Goal: Obtain resource: Download file/media

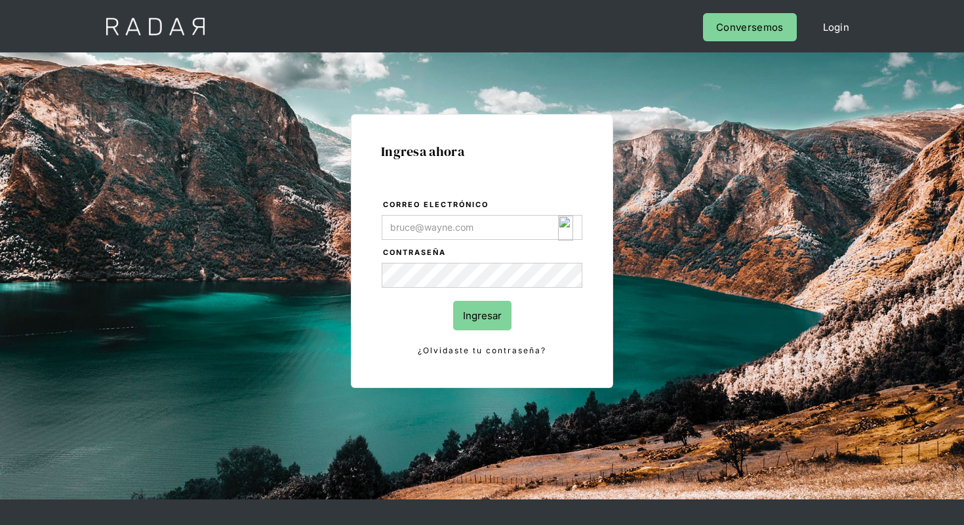
click at [567, 228] on img "Login Form" at bounding box center [565, 228] width 15 height 25
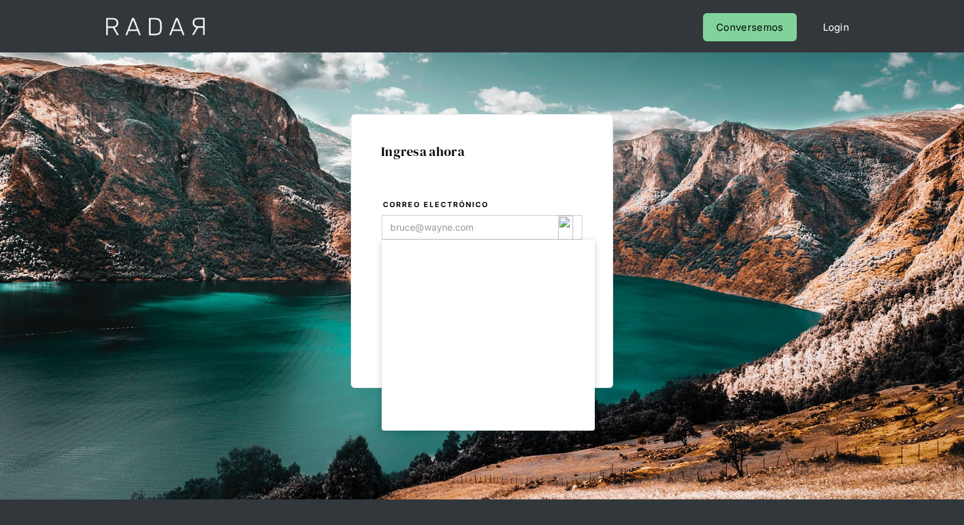
type input "[EMAIL_ADDRESS][DOMAIN_NAME]"
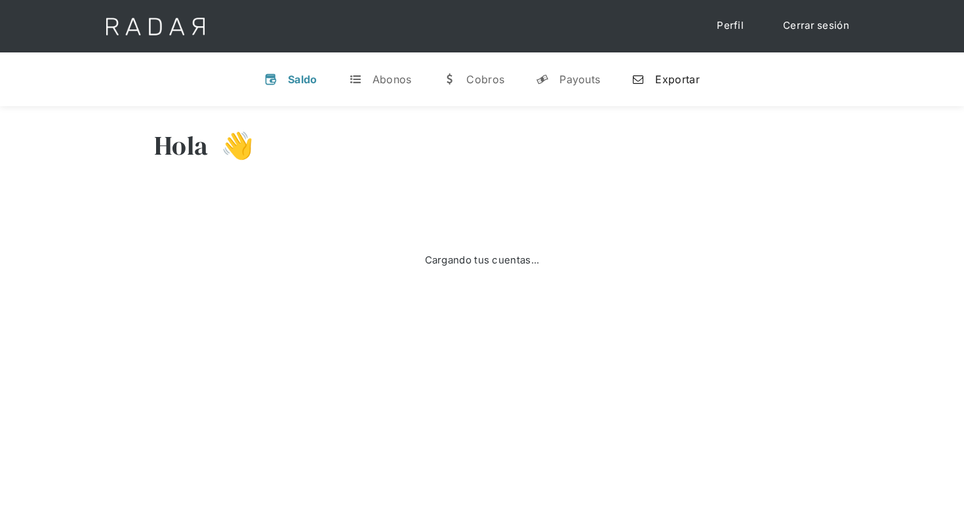
click at [693, 90] on link "n Exportar" at bounding box center [665, 79] width 89 height 34
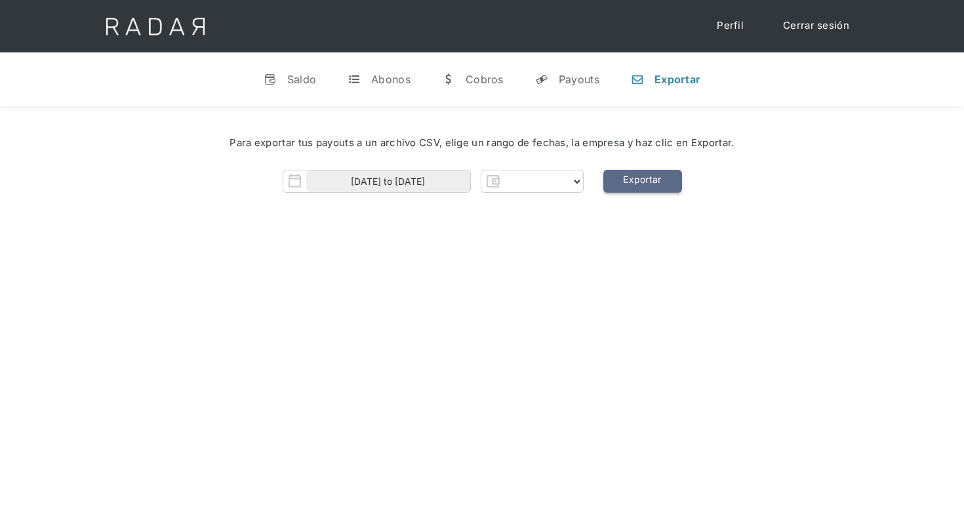
click at [652, 189] on link "Exportar" at bounding box center [642, 181] width 79 height 23
click at [574, 178] on select "Form" at bounding box center [543, 181] width 79 height 21
click at [564, 185] on select "Form" at bounding box center [543, 181] width 79 height 21
click at [568, 172] on select "Form" at bounding box center [543, 181] width 79 height 21
click at [560, 241] on div "Hola 👋 Cargando tus cuentas... Nombre de la empresa • Conectada • Desconectada …" at bounding box center [482, 368] width 964 height 525
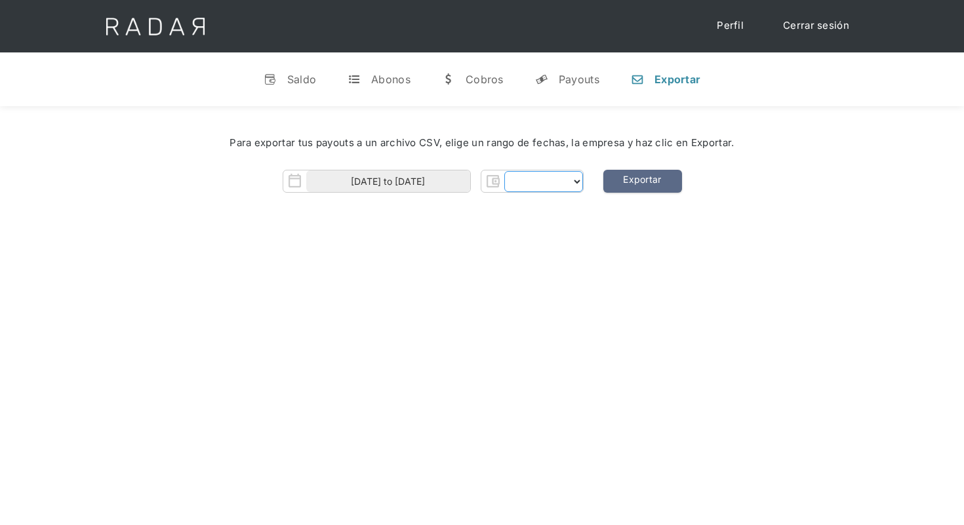
click at [571, 186] on select "Form" at bounding box center [543, 181] width 79 height 21
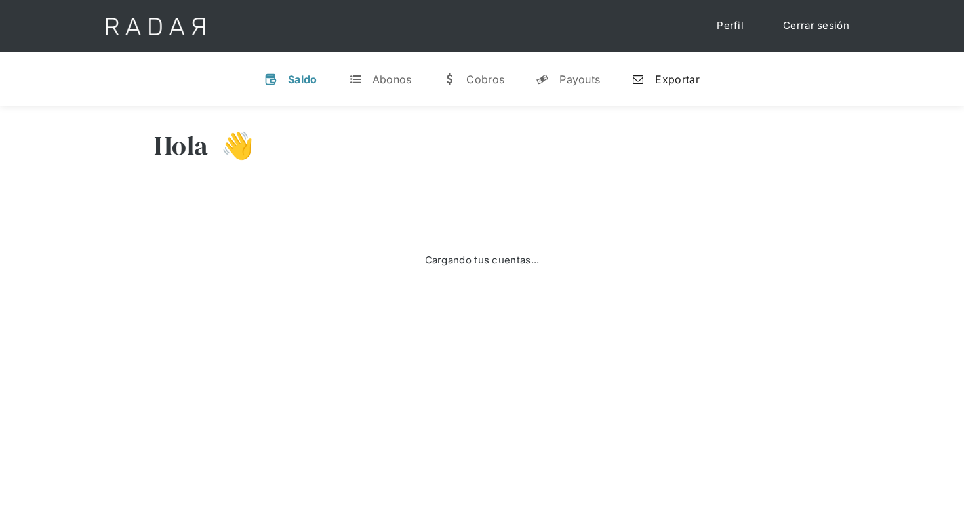
click at [657, 81] on div "Exportar" at bounding box center [677, 79] width 44 height 13
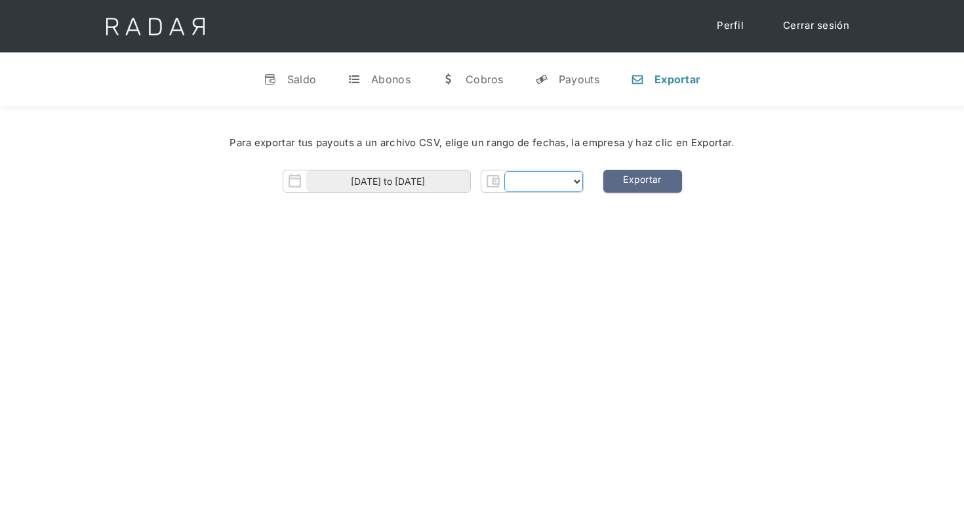
click at [547, 180] on select "Form" at bounding box center [543, 181] width 79 height 21
click at [571, 177] on select "Form" at bounding box center [543, 181] width 79 height 21
click at [574, 178] on select "Form" at bounding box center [543, 181] width 79 height 21
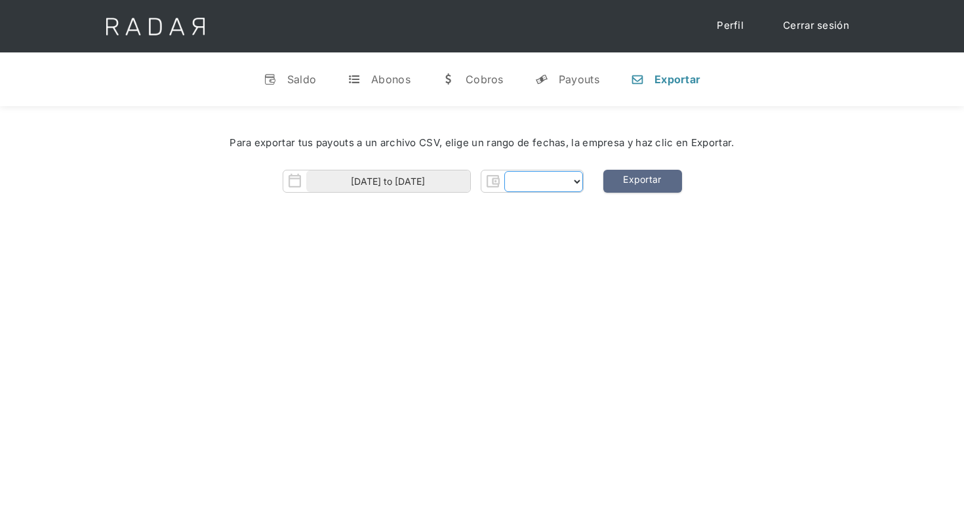
click at [574, 178] on select "Form" at bounding box center [543, 181] width 79 height 21
click at [405, 182] on input "01-10-2025 to 03-10-2025" at bounding box center [388, 182] width 164 height 22
click at [650, 321] on div "Hola 👋 Cargando tus cuentas... Nombre de la empresa • Conectada • Desconectada …" at bounding box center [482, 368] width 964 height 525
click at [583, 181] on div "Form" at bounding box center [532, 181] width 103 height 23
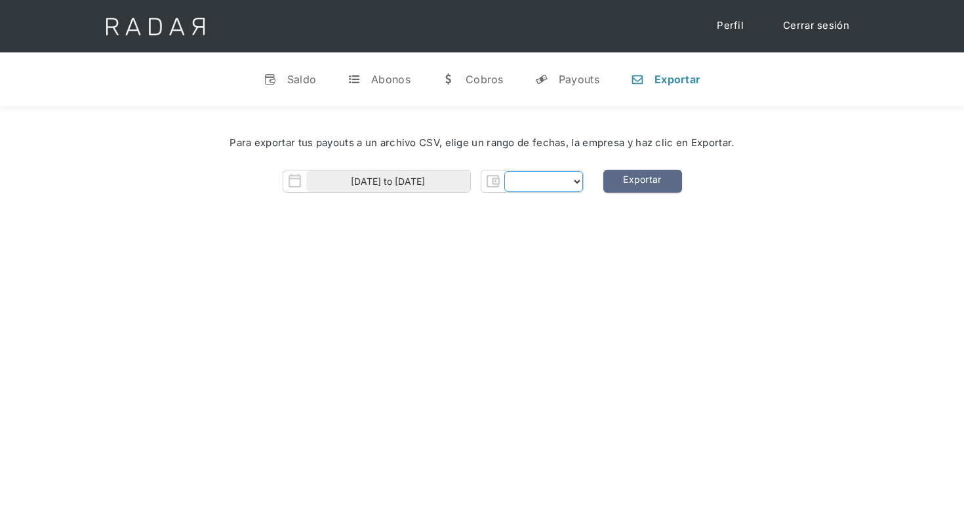
click at [572, 180] on select "Form" at bounding box center [543, 181] width 79 height 21
